Goal: Information Seeking & Learning: Learn about a topic

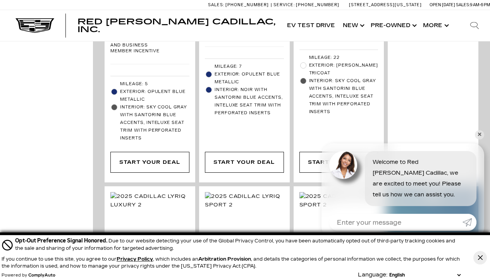
scroll to position [464, 0]
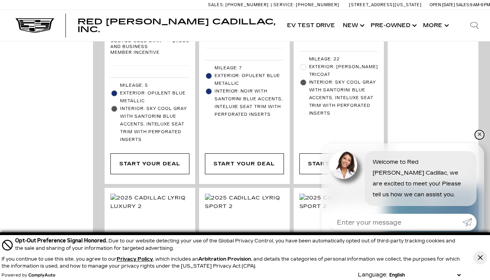
click at [476, 135] on link "✕" at bounding box center [479, 134] width 9 height 9
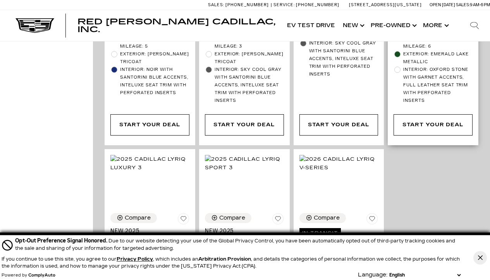
scroll to position [2229, 0]
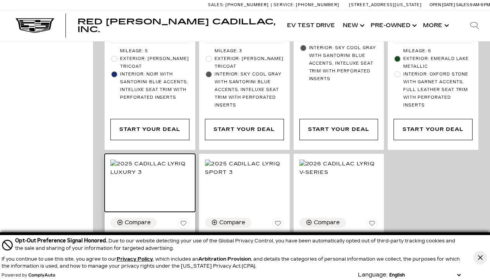
click at [136, 154] on div at bounding box center [150, 183] width 91 height 58
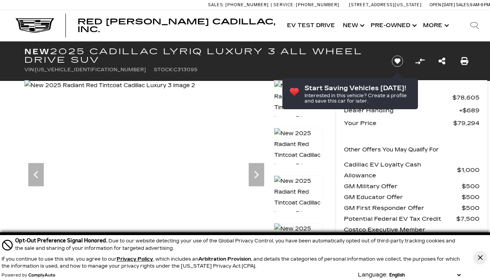
click at [259, 183] on div "Next" at bounding box center [255, 174] width 15 height 23
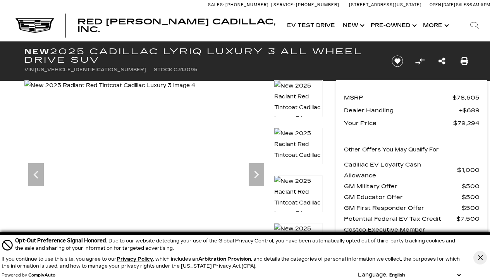
click at [259, 183] on div "Next" at bounding box center [255, 174] width 15 height 23
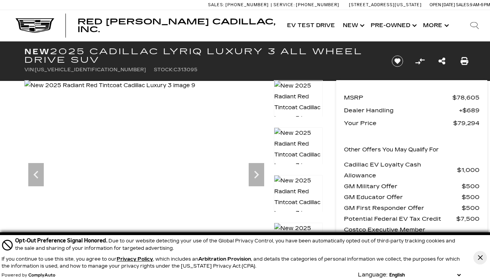
click at [259, 183] on div "Next" at bounding box center [255, 174] width 15 height 23
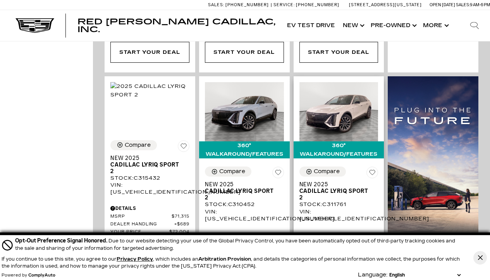
scroll to position [1012, 0]
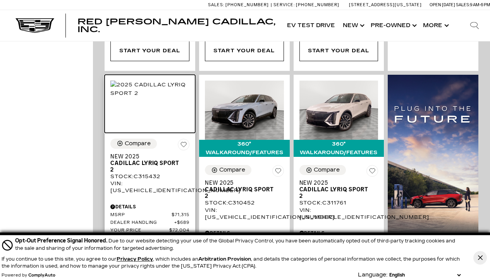
click at [161, 86] on img at bounding box center [149, 89] width 79 height 17
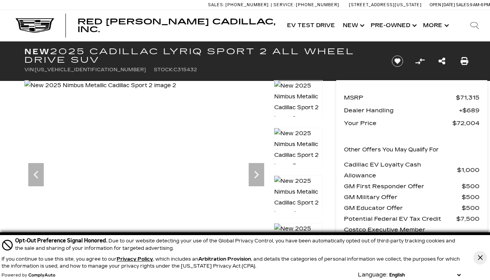
click at [254, 178] on icon "Next" at bounding box center [255, 174] width 15 height 15
click at [255, 180] on icon "Next" at bounding box center [255, 174] width 15 height 15
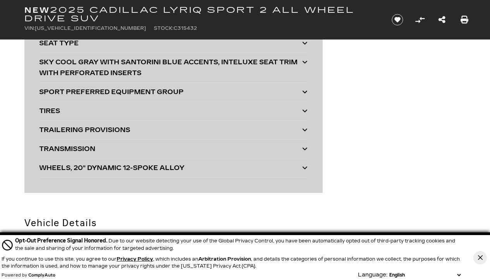
scroll to position [2384, 0]
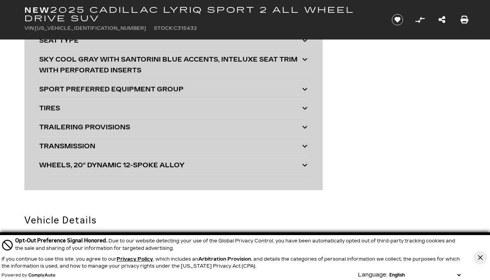
click at [302, 92] on icon at bounding box center [304, 89] width 5 height 6
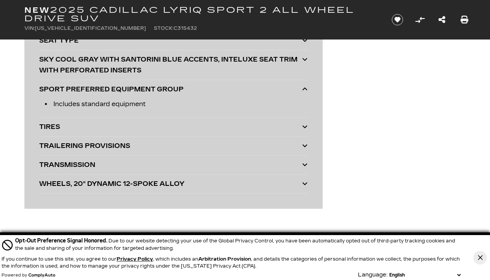
click at [303, 92] on icon at bounding box center [304, 89] width 5 height 6
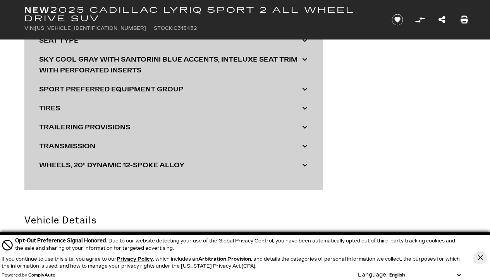
click at [305, 111] on icon at bounding box center [304, 108] width 5 height 6
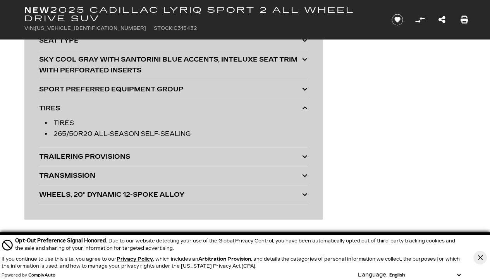
click at [305, 111] on icon at bounding box center [304, 108] width 5 height 6
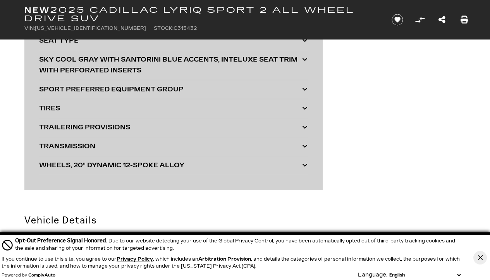
click at [304, 130] on icon at bounding box center [304, 127] width 5 height 6
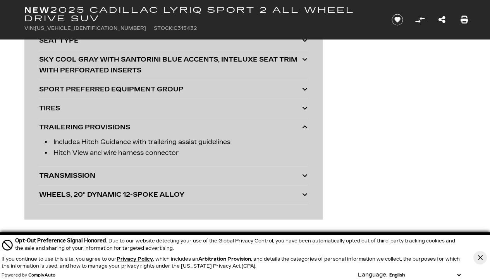
click at [305, 130] on icon at bounding box center [304, 127] width 5 height 6
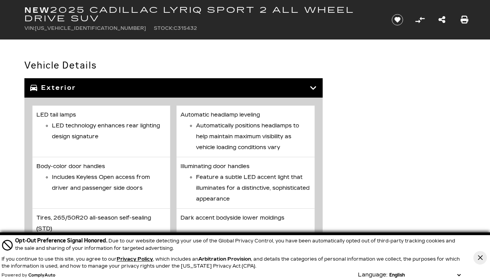
scroll to position [2434, 0]
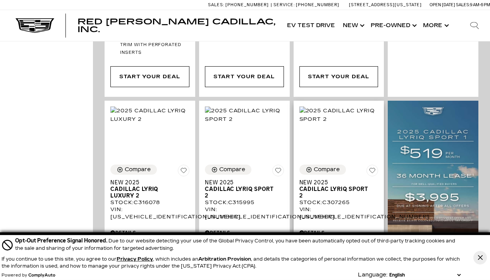
scroll to position [545, 0]
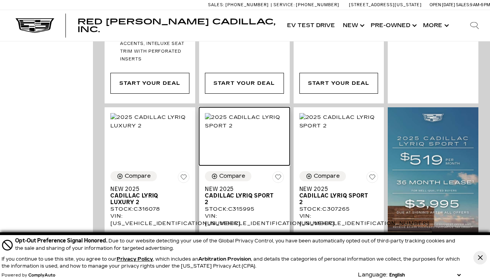
click at [245, 117] on img at bounding box center [244, 121] width 79 height 17
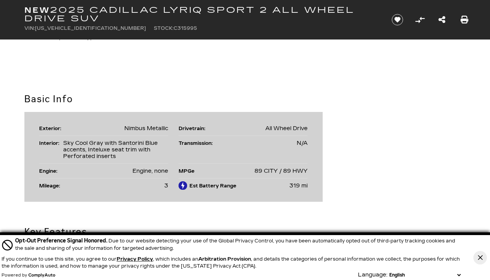
scroll to position [607, 0]
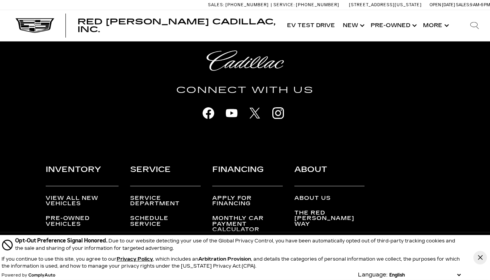
scroll to position [3244, 0]
